Goal: Task Accomplishment & Management: Complete application form

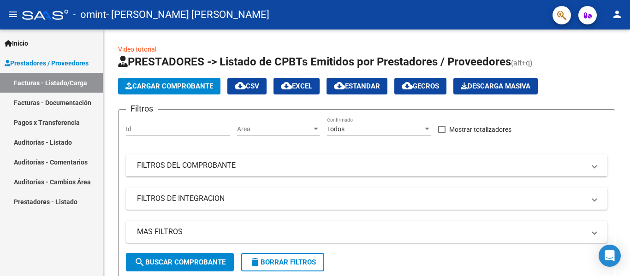
click at [72, 85] on link "Facturas - Listado/Carga" at bounding box center [51, 83] width 103 height 20
click at [73, 59] on span "Prestadores / Proveedores" at bounding box center [47, 63] width 84 height 10
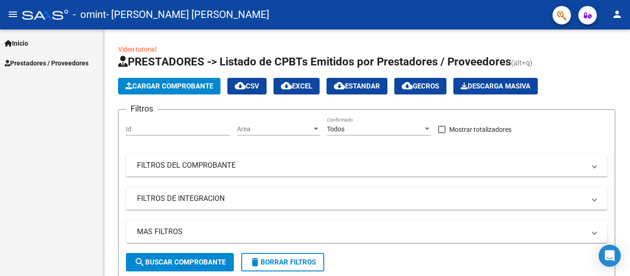
click at [73, 59] on span "Prestadores / Proveedores" at bounding box center [47, 63] width 84 height 10
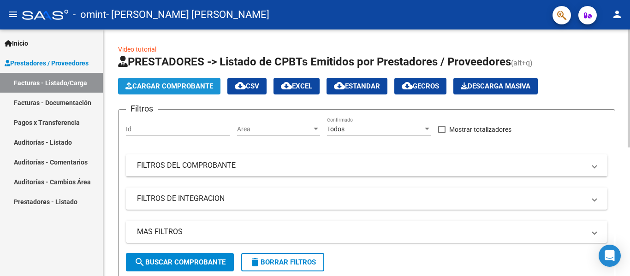
click at [119, 90] on button "Cargar Comprobante" at bounding box center [169, 86] width 102 height 17
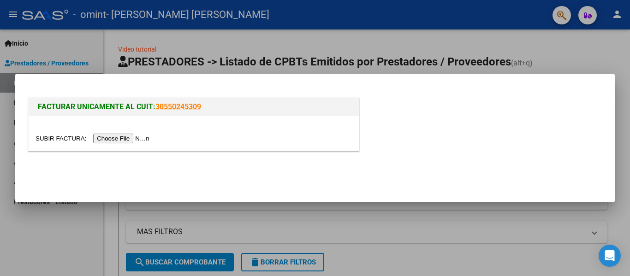
click at [139, 138] on input "file" at bounding box center [94, 139] width 117 height 10
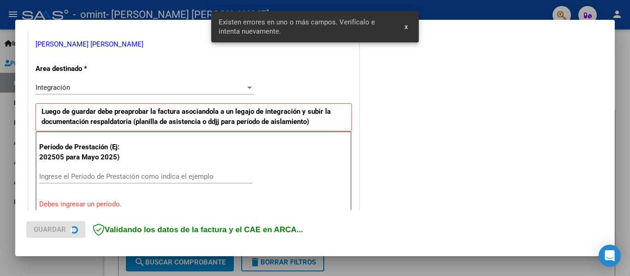
scroll to position [214, 0]
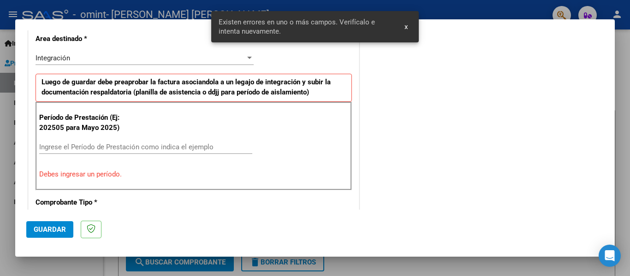
click at [193, 147] on input "Ingrese el Período de Prestación como indica el ejemplo" at bounding box center [145, 147] width 213 height 8
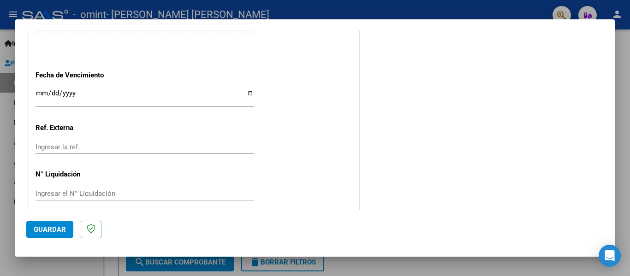
scroll to position [633, 0]
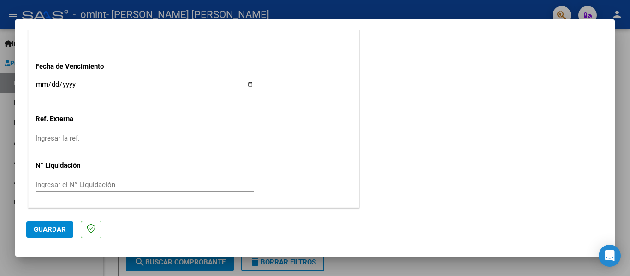
type input "202508"
click at [44, 85] on input "Ingresar la fecha" at bounding box center [145, 88] width 218 height 15
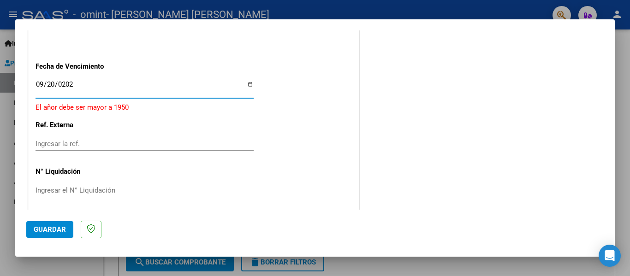
type input "[DATE]"
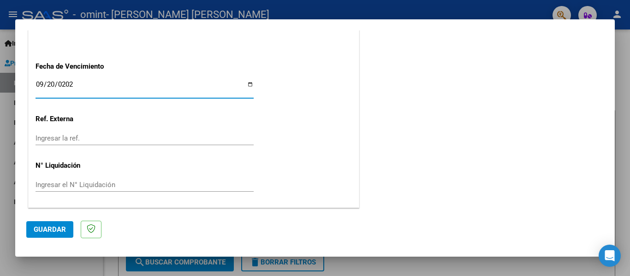
click at [48, 232] on span "Guardar" at bounding box center [50, 230] width 32 height 8
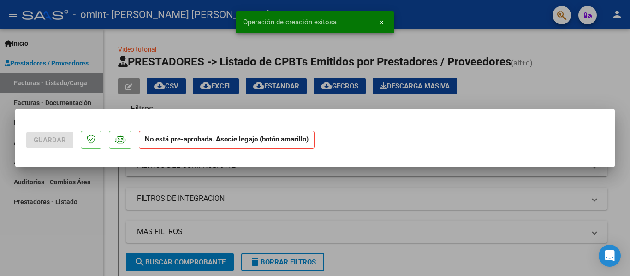
scroll to position [0, 0]
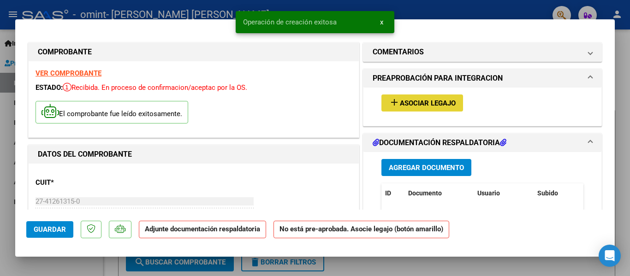
click at [414, 97] on button "add Asociar Legajo" at bounding box center [423, 103] width 82 height 17
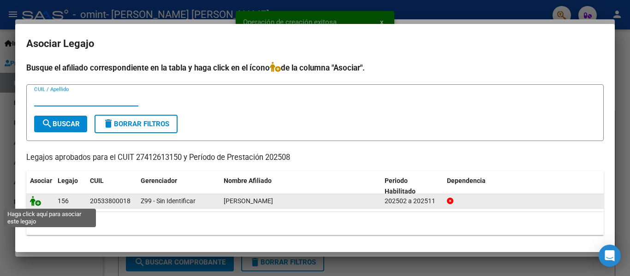
click at [32, 203] on icon at bounding box center [35, 201] width 11 height 10
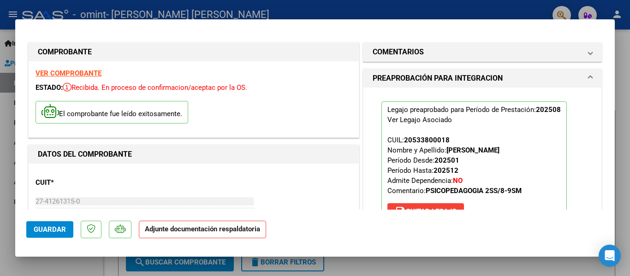
scroll to position [138, 0]
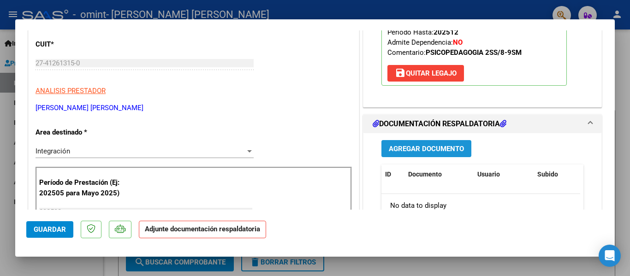
click at [437, 152] on button "Agregar Documento" at bounding box center [427, 148] width 90 height 17
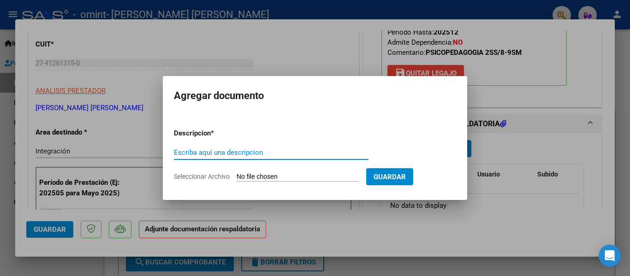
click at [258, 151] on input "Escriba aquí una descripcion" at bounding box center [271, 153] width 195 height 8
type input "planilla"
click at [192, 177] on span "Seleccionar Archivo" at bounding box center [202, 176] width 56 height 7
click at [237, 177] on input "Seleccionar Archivo" at bounding box center [298, 177] width 122 height 9
type input "C:\fakepath\[PERSON_NAME] agosto.pdf"
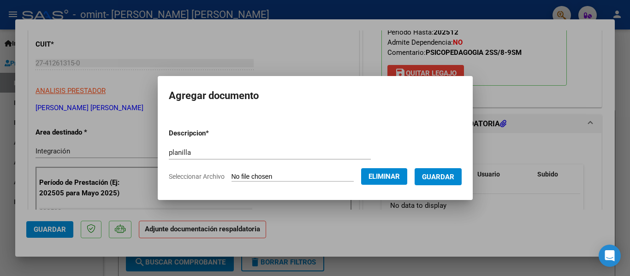
click at [435, 177] on span "Guardar" at bounding box center [438, 177] width 32 height 8
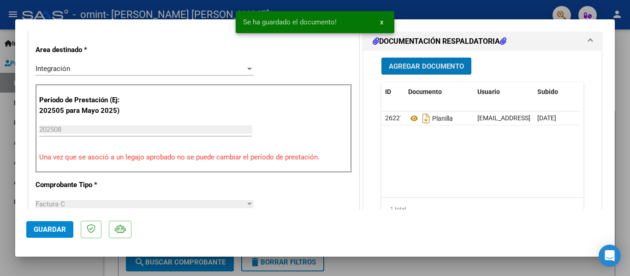
scroll to position [323, 0]
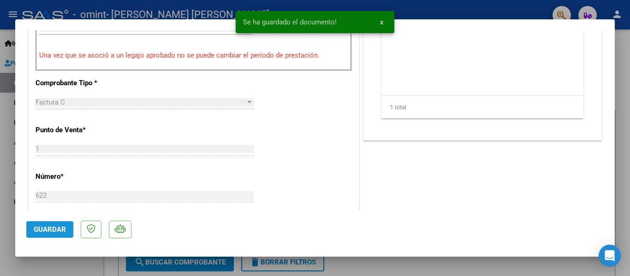
click at [40, 232] on span "Guardar" at bounding box center [50, 230] width 32 height 8
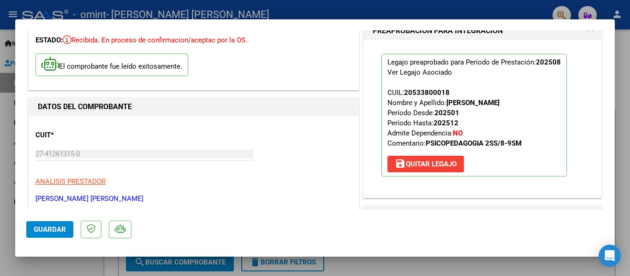
scroll to position [0, 0]
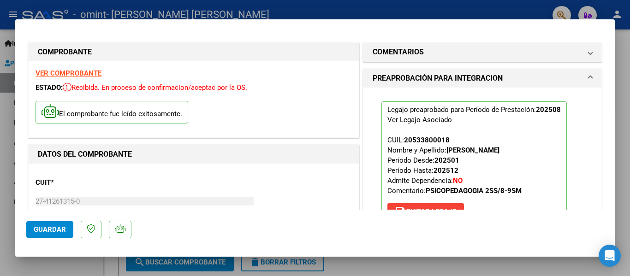
click at [110, 266] on div at bounding box center [315, 138] width 630 height 276
type input "$ 0,00"
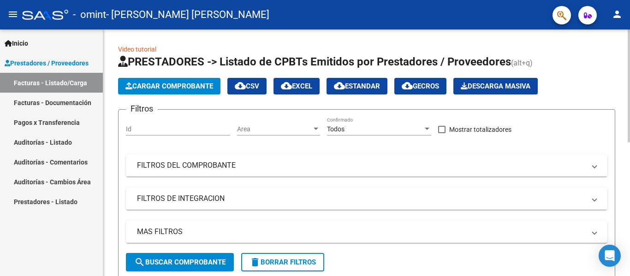
scroll to position [231, 0]
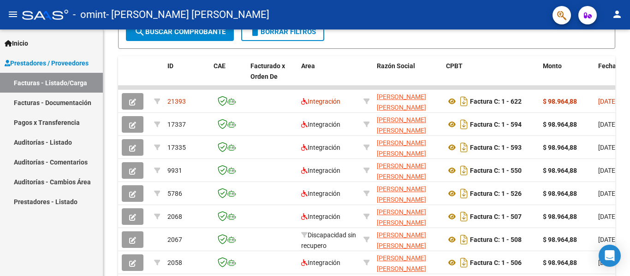
click at [70, 114] on link "Pagos x Transferencia" at bounding box center [51, 123] width 103 height 20
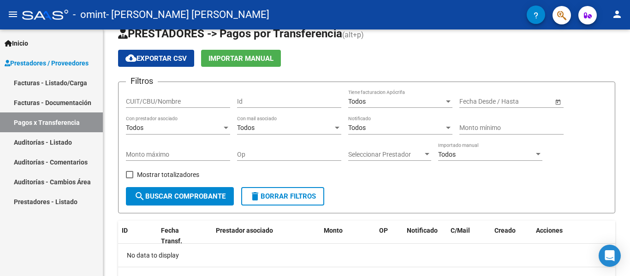
scroll to position [16, 0]
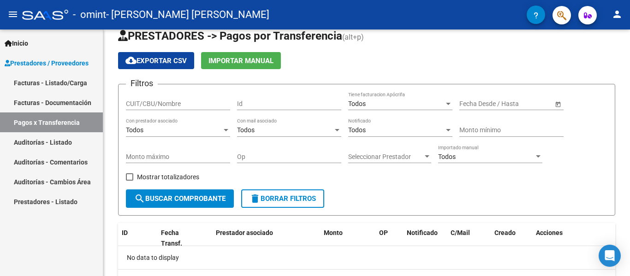
click at [57, 137] on link "Auditorías - Listado" at bounding box center [51, 142] width 103 height 20
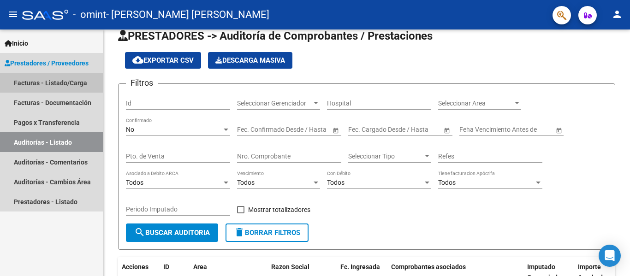
click at [75, 75] on link "Facturas - Listado/Carga" at bounding box center [51, 83] width 103 height 20
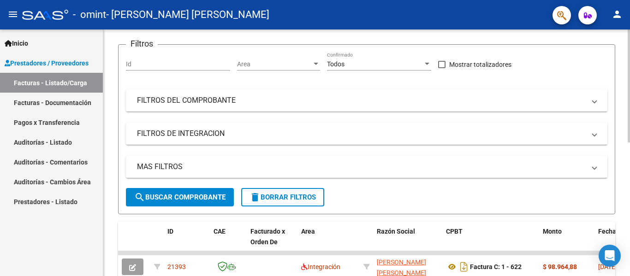
scroll to position [92, 0]
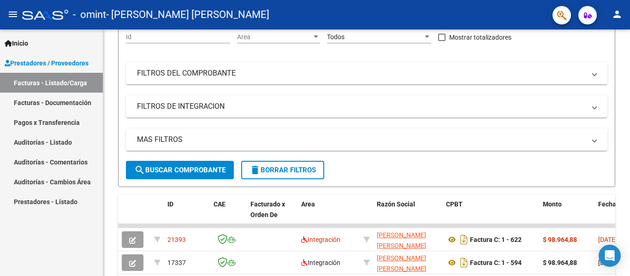
click at [71, 102] on link "Facturas - Documentación" at bounding box center [51, 103] width 103 height 20
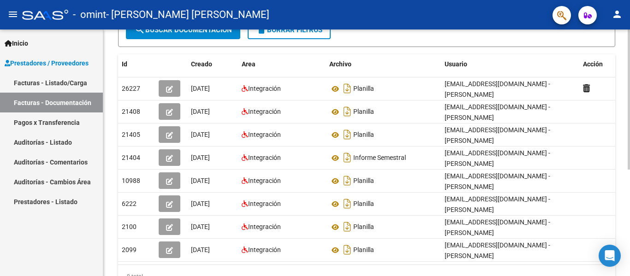
scroll to position [138, 0]
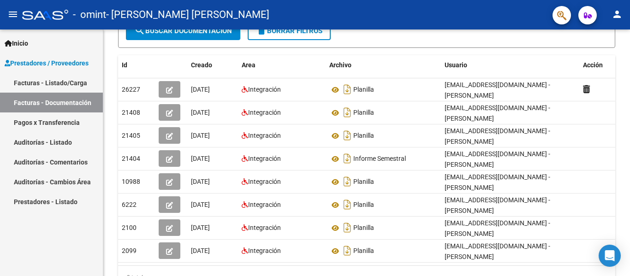
click at [64, 119] on link "Pagos x Transferencia" at bounding box center [51, 123] width 103 height 20
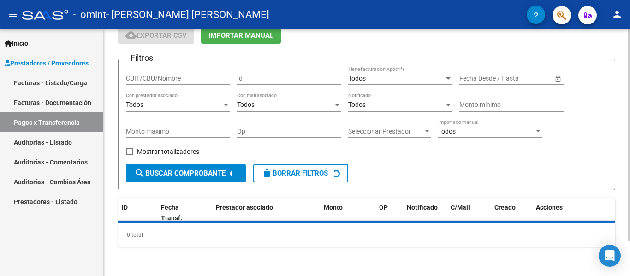
scroll to position [62, 0]
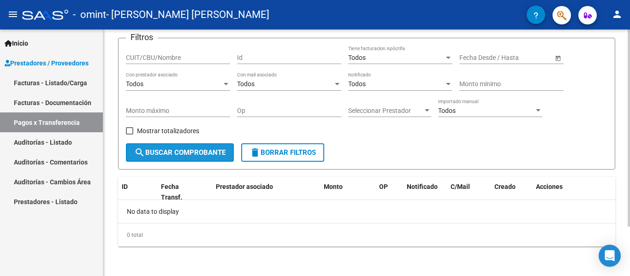
click at [156, 148] on button "search Buscar Comprobante" at bounding box center [180, 152] width 108 height 18
click at [149, 58] on input "CUIT/CBU/Nombre" at bounding box center [178, 58] width 104 height 8
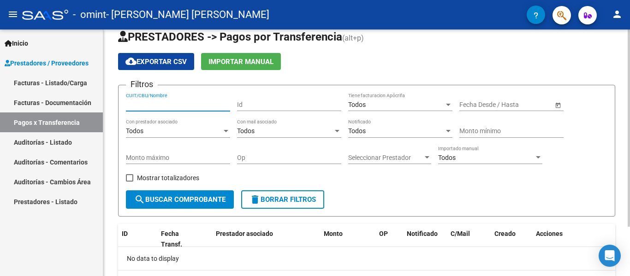
scroll to position [0, 0]
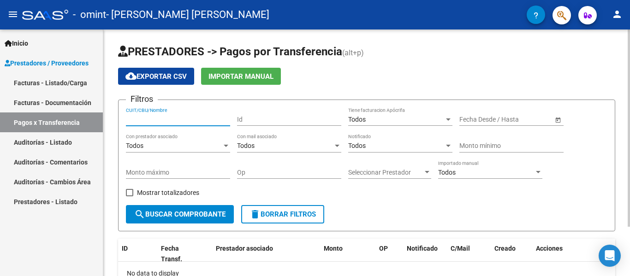
click at [460, 166] on div "Todos Importado manual" at bounding box center [490, 170] width 104 height 18
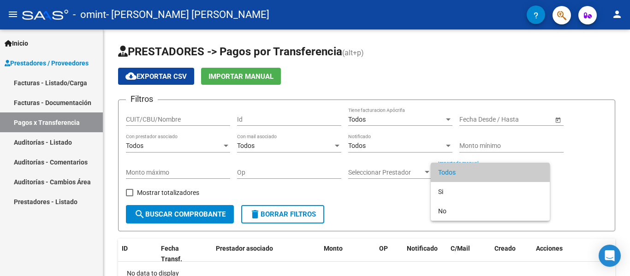
click at [560, 118] on div at bounding box center [315, 138] width 630 height 276
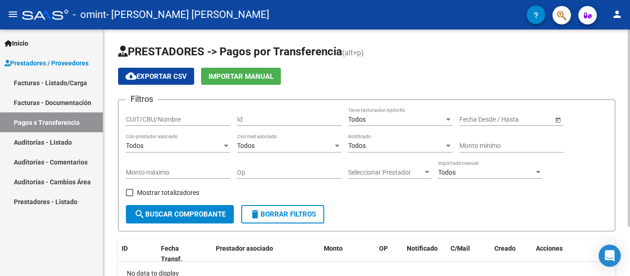
click at [561, 119] on span "Open calendar" at bounding box center [558, 120] width 22 height 22
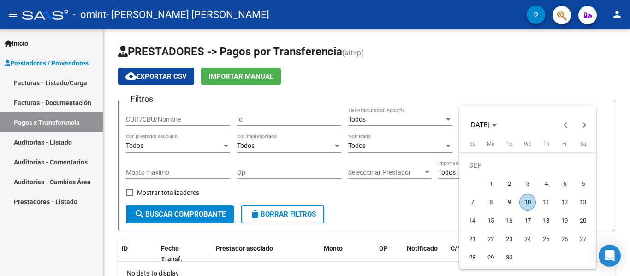
click at [531, 201] on span "10" at bounding box center [527, 202] width 17 height 17
type input "[DATE]"
click at [531, 201] on span "10" at bounding box center [527, 202] width 17 height 17
type input "[DATE]"
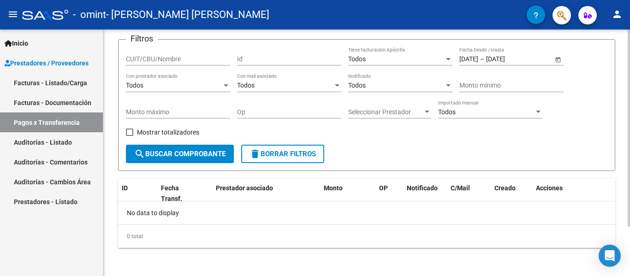
scroll to position [62, 0]
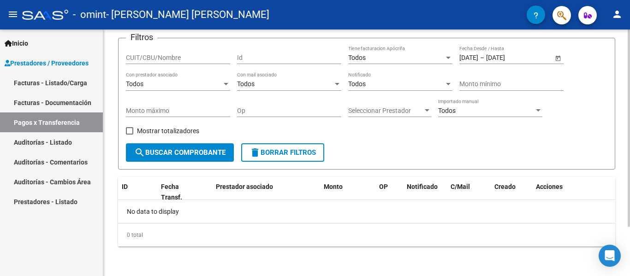
click at [176, 147] on button "search Buscar Comprobante" at bounding box center [180, 152] width 108 height 18
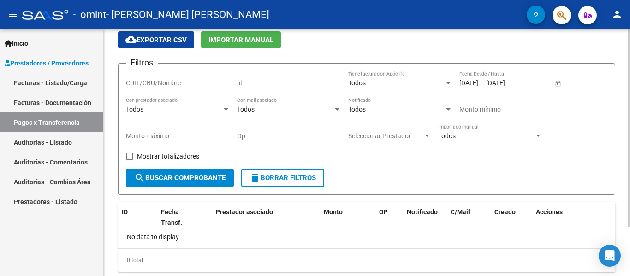
scroll to position [0, 0]
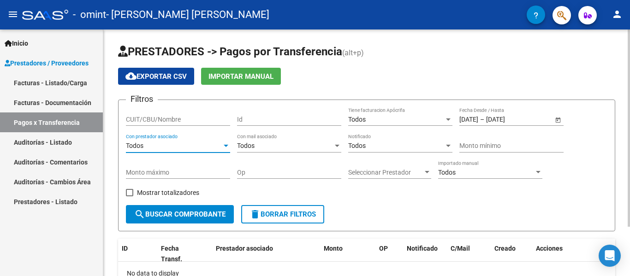
click at [203, 143] on div "Todos" at bounding box center [174, 146] width 96 height 8
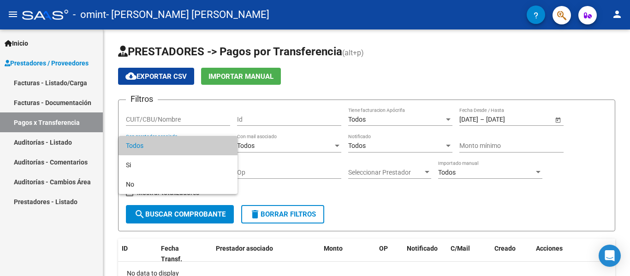
click at [206, 142] on span "Todos" at bounding box center [178, 145] width 104 height 19
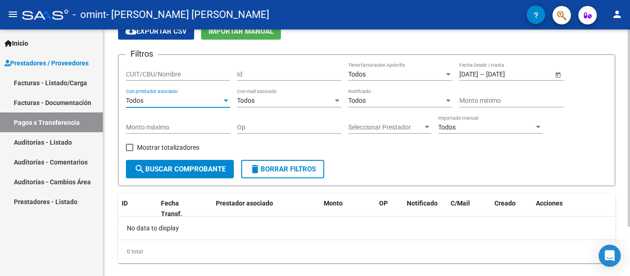
scroll to position [62, 0]
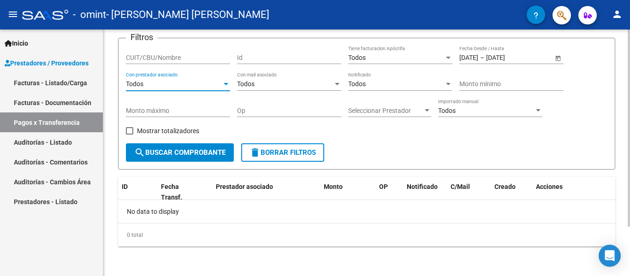
click at [155, 57] on input "CUIT/CBU/Nombre" at bounding box center [178, 58] width 104 height 8
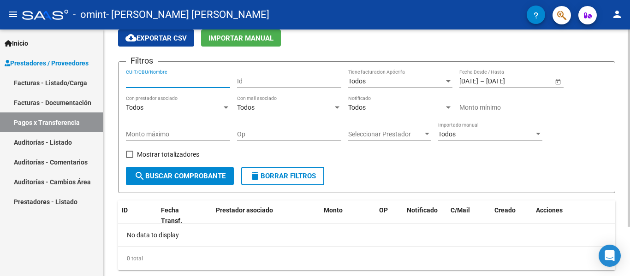
scroll to position [0, 0]
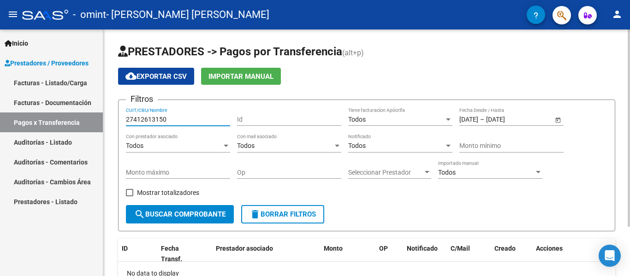
type input "27412613150"
click at [392, 118] on div "Todos" at bounding box center [396, 120] width 96 height 8
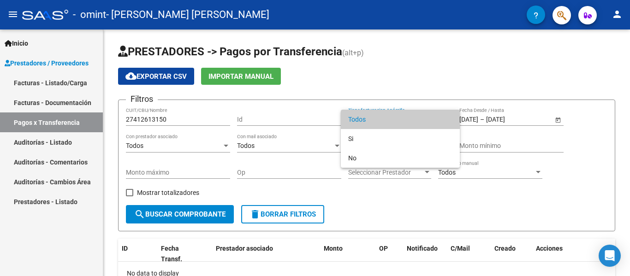
click at [391, 118] on span "Todos" at bounding box center [400, 119] width 104 height 19
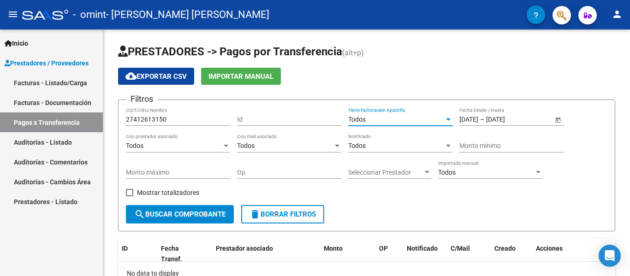
click at [391, 118] on div "Todos" at bounding box center [396, 120] width 96 height 8
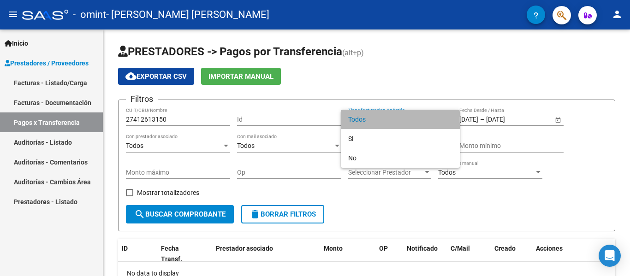
click at [391, 118] on span "Todos" at bounding box center [400, 119] width 104 height 19
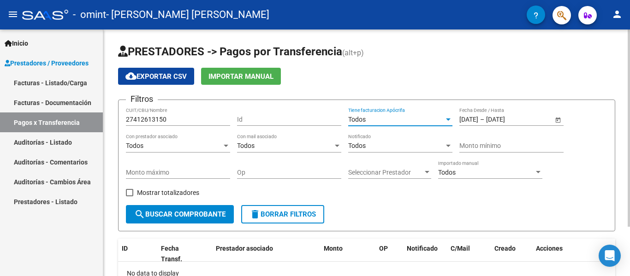
click at [172, 215] on span "search Buscar Comprobante" at bounding box center [179, 214] width 91 height 8
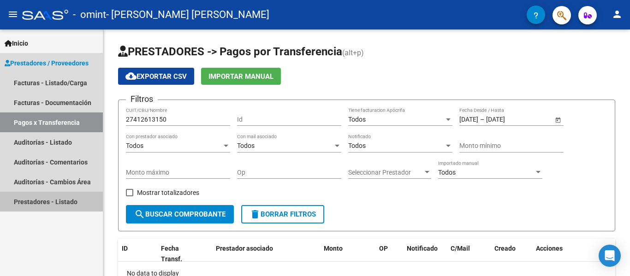
click at [72, 206] on link "Prestadores - Listado" at bounding box center [51, 202] width 103 height 20
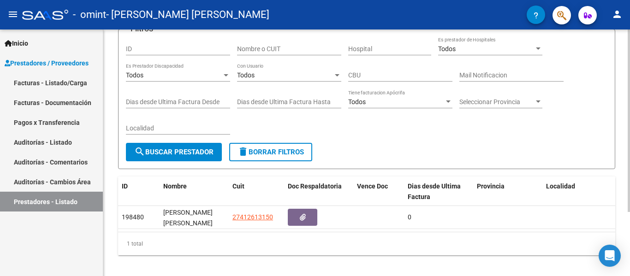
scroll to position [86, 0]
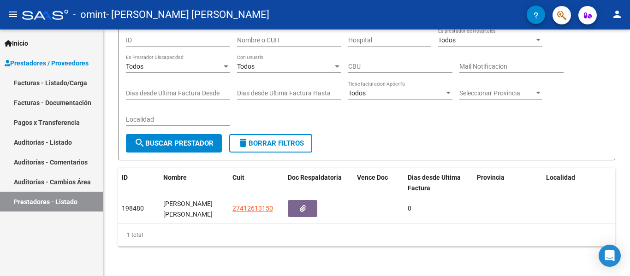
click at [67, 143] on link "Auditorías - Listado" at bounding box center [51, 142] width 103 height 20
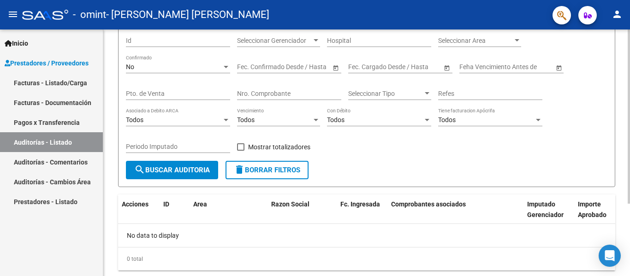
scroll to position [102, 0]
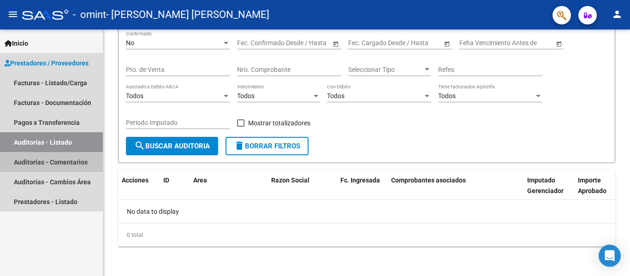
click at [33, 163] on link "Auditorías - Comentarios" at bounding box center [51, 162] width 103 height 20
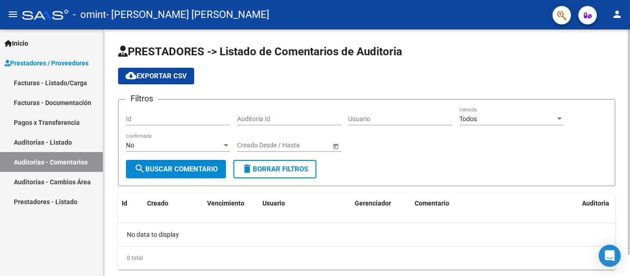
scroll to position [23, 0]
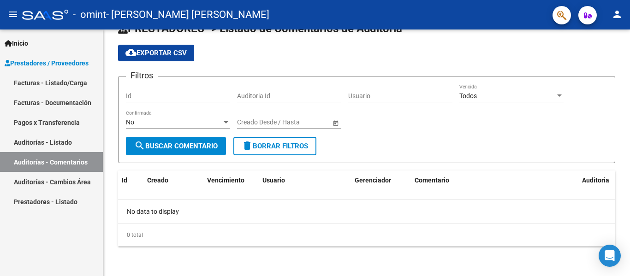
click at [28, 40] on span "Inicio" at bounding box center [17, 43] width 24 height 10
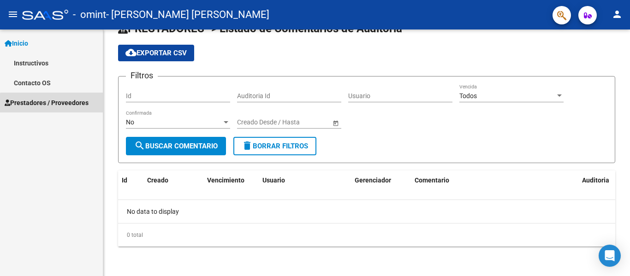
click at [80, 106] on span "Prestadores / Proveedores" at bounding box center [47, 103] width 84 height 10
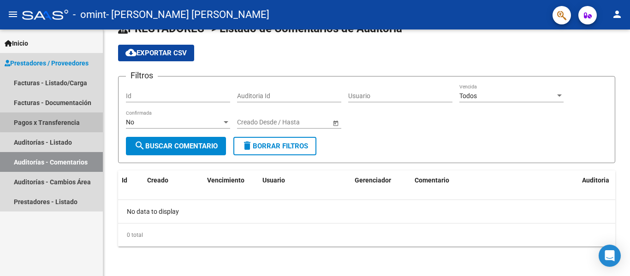
click at [72, 121] on link "Pagos x Transferencia" at bounding box center [51, 123] width 103 height 20
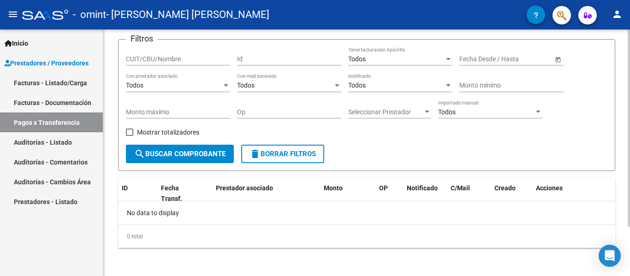
scroll to position [62, 0]
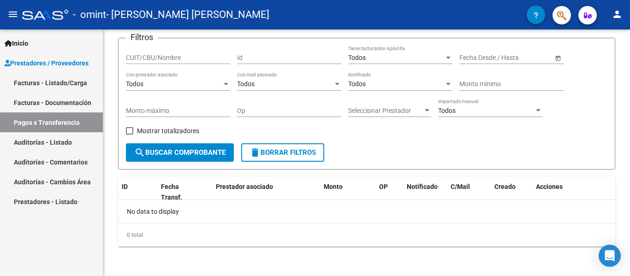
click at [95, 104] on link "Facturas - Documentación" at bounding box center [51, 103] width 103 height 20
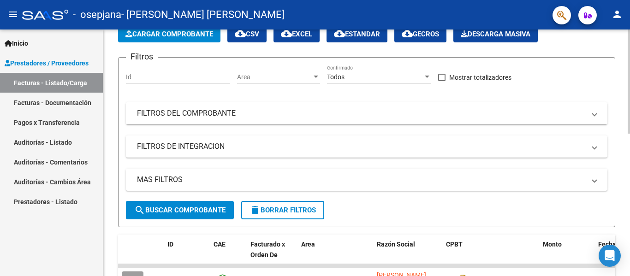
scroll to position [46, 0]
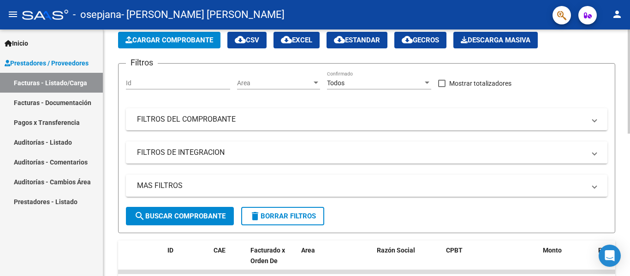
click at [160, 48] on button "Cargar Comprobante" at bounding box center [169, 40] width 102 height 17
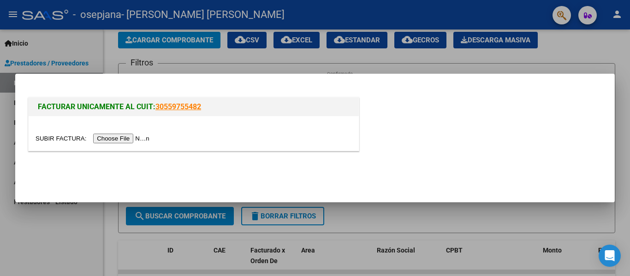
click at [142, 139] on input "file" at bounding box center [94, 139] width 117 height 10
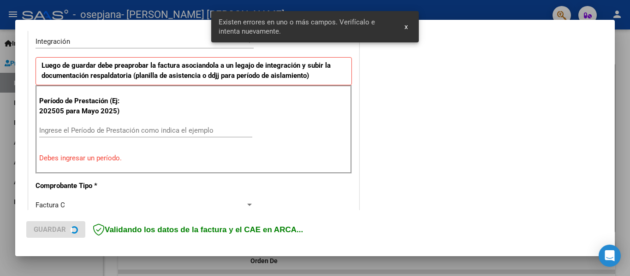
scroll to position [249, 0]
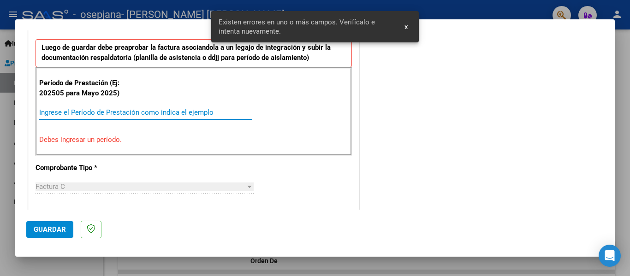
click at [200, 113] on input "Ingrese el Período de Prestación como indica el ejemplo" at bounding box center [145, 112] width 213 height 8
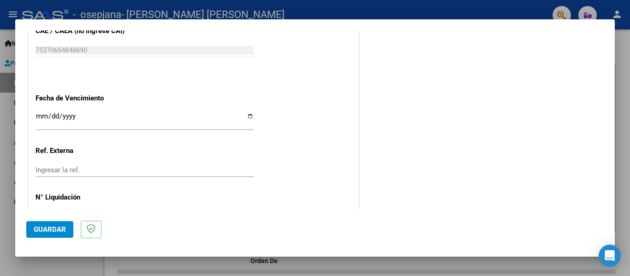
scroll to position [618, 0]
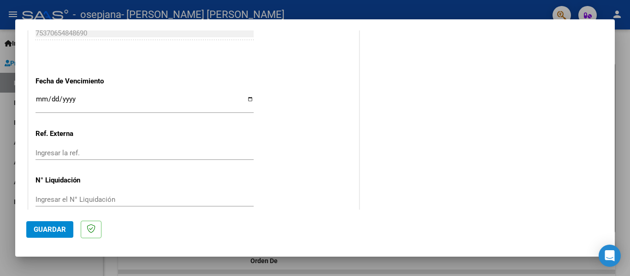
type input "202508"
click at [44, 94] on div "Ingresar la fecha" at bounding box center [145, 104] width 218 height 20
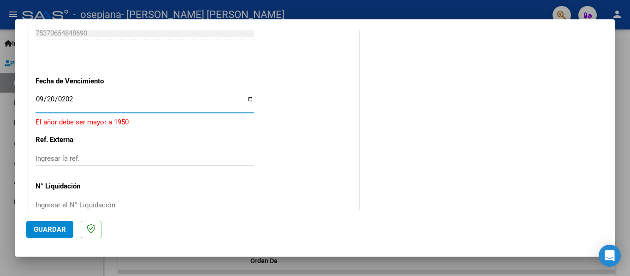
type input "[DATE]"
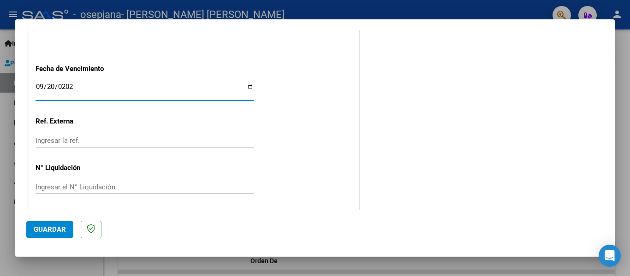
scroll to position [633, 0]
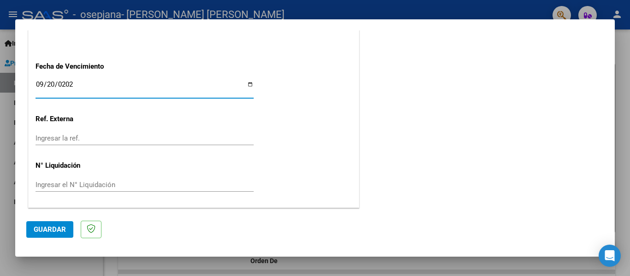
click at [37, 235] on button "Guardar" at bounding box center [49, 229] width 47 height 17
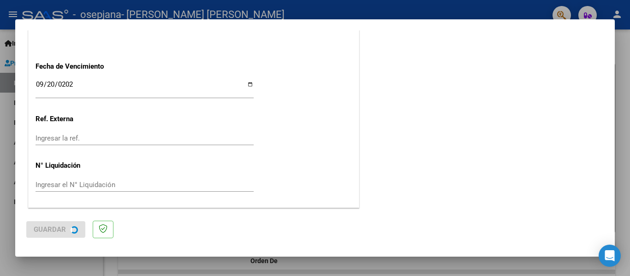
scroll to position [0, 0]
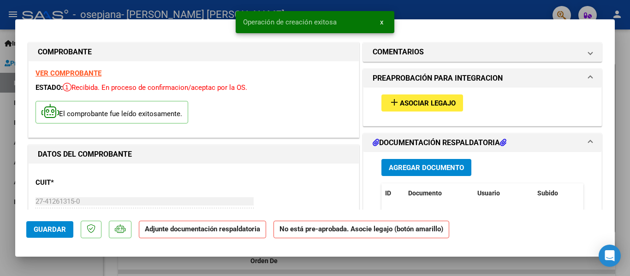
click at [430, 107] on span "Asociar Legajo" at bounding box center [428, 103] width 56 height 8
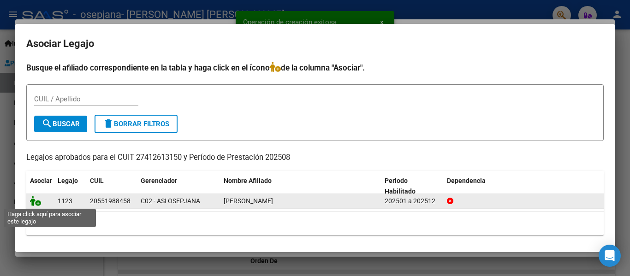
click at [35, 203] on icon at bounding box center [35, 201] width 11 height 10
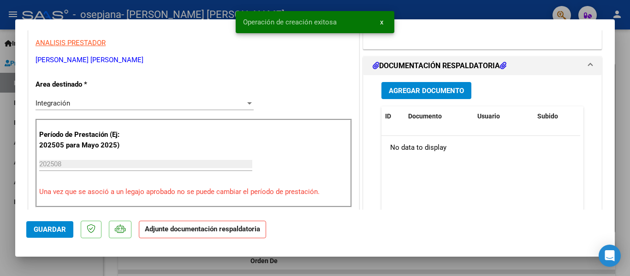
scroll to position [231, 0]
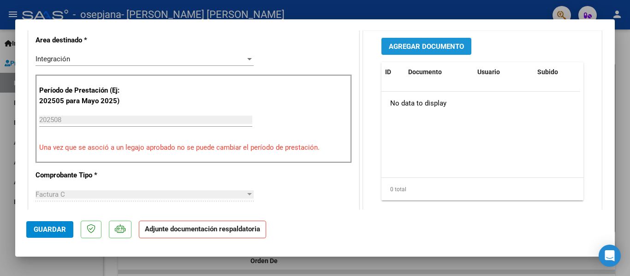
click at [437, 48] on span "Agregar Documento" at bounding box center [426, 46] width 75 height 8
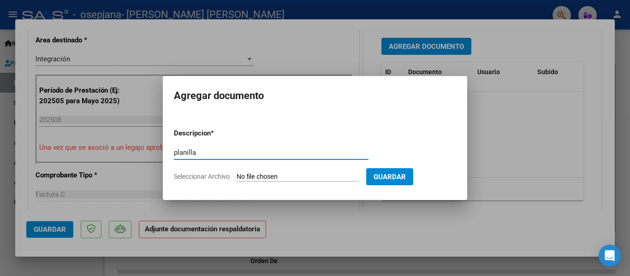
type input "planilla"
click at [209, 174] on span "Seleccionar Archivo" at bounding box center [202, 176] width 56 height 7
click at [237, 174] on input "Seleccionar Archivo" at bounding box center [298, 177] width 122 height 9
click at [276, 177] on input "Seleccionar Archivo" at bounding box center [298, 177] width 122 height 9
type input "C:\fakepath\Johan agosto.pdf"
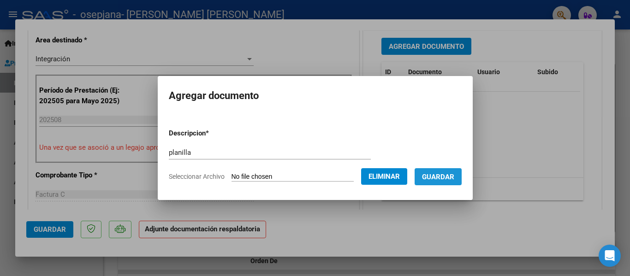
click at [454, 180] on span "Guardar" at bounding box center [438, 177] width 32 height 8
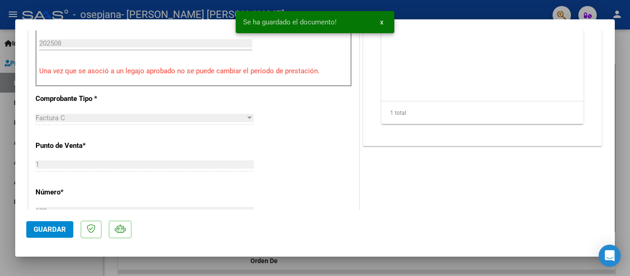
scroll to position [323, 0]
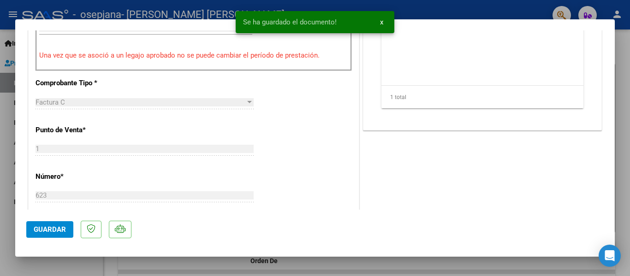
click at [61, 226] on span "Guardar" at bounding box center [50, 230] width 32 height 8
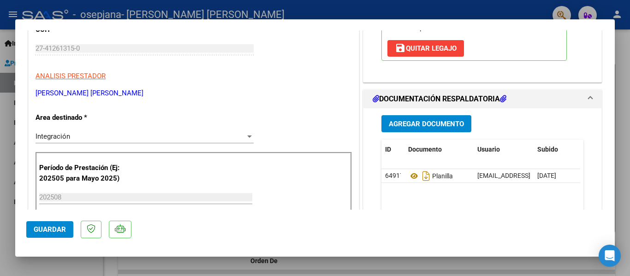
scroll to position [138, 0]
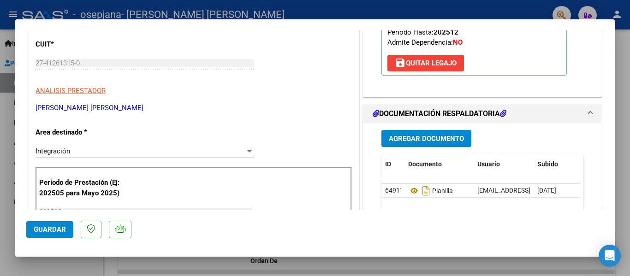
click at [630, 94] on div at bounding box center [315, 138] width 630 height 276
type input "$ 0,00"
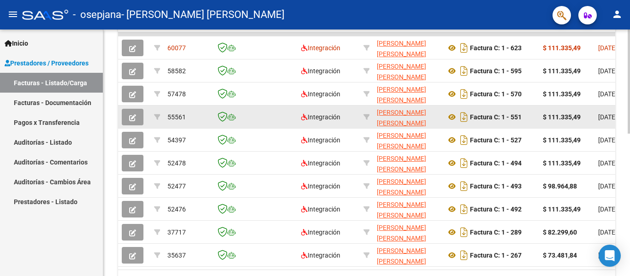
scroll to position [323, 0]
